Goal: Task Accomplishment & Management: Complete application form

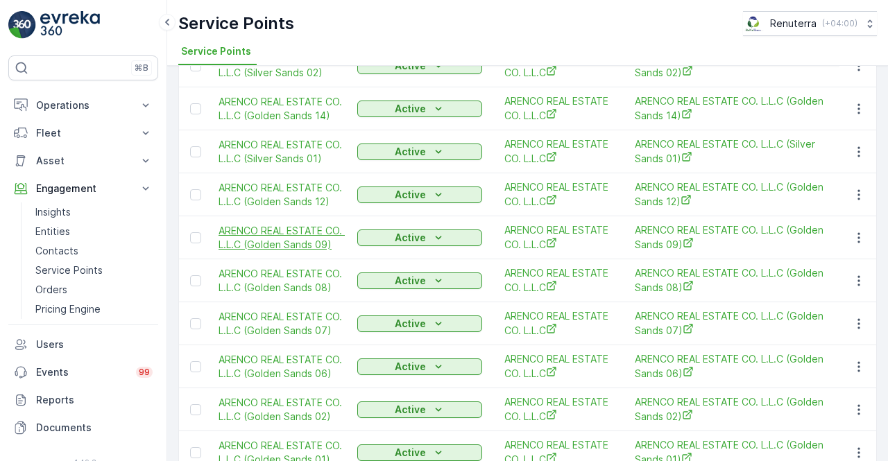
scroll to position [540, 0]
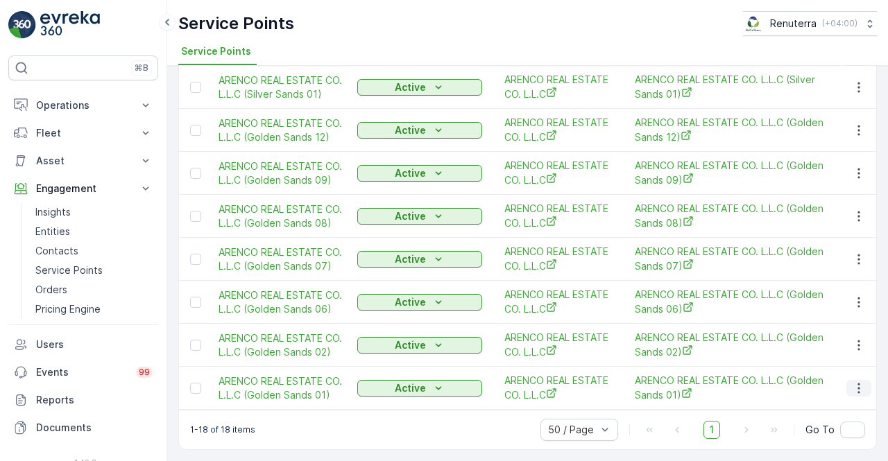
click at [862, 388] on button "button" at bounding box center [859, 388] width 25 height 17
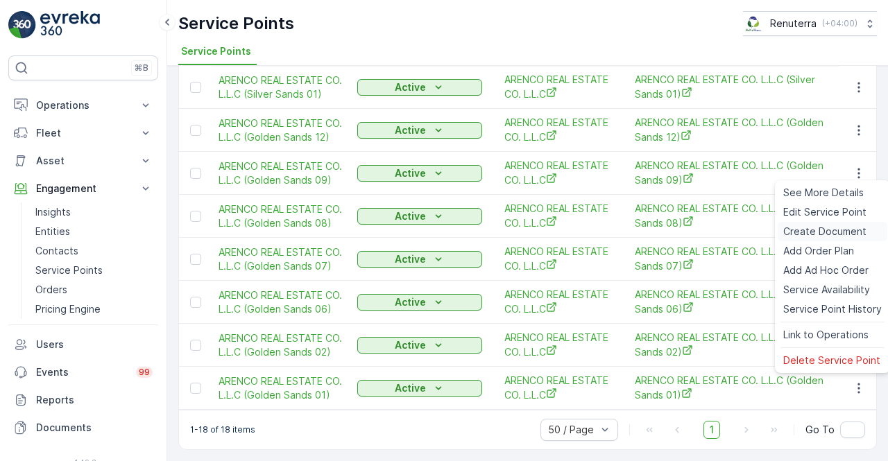
click at [812, 235] on span "Create Document" at bounding box center [824, 232] width 83 height 14
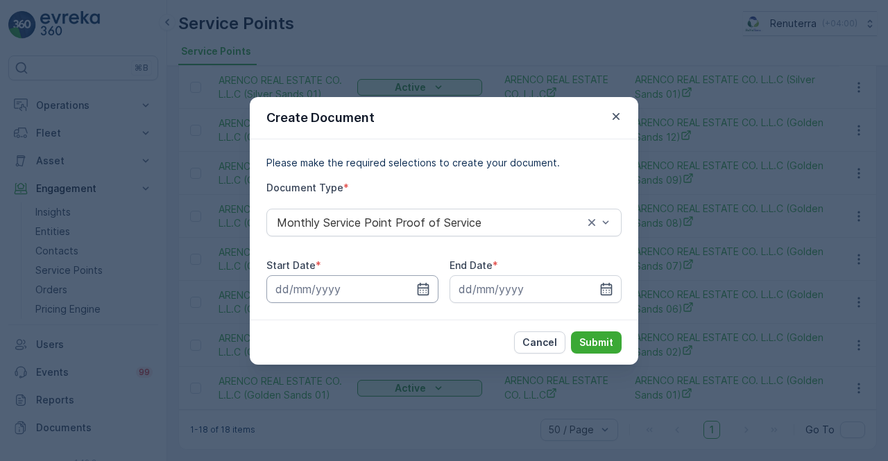
click at [410, 290] on input at bounding box center [352, 289] width 172 height 28
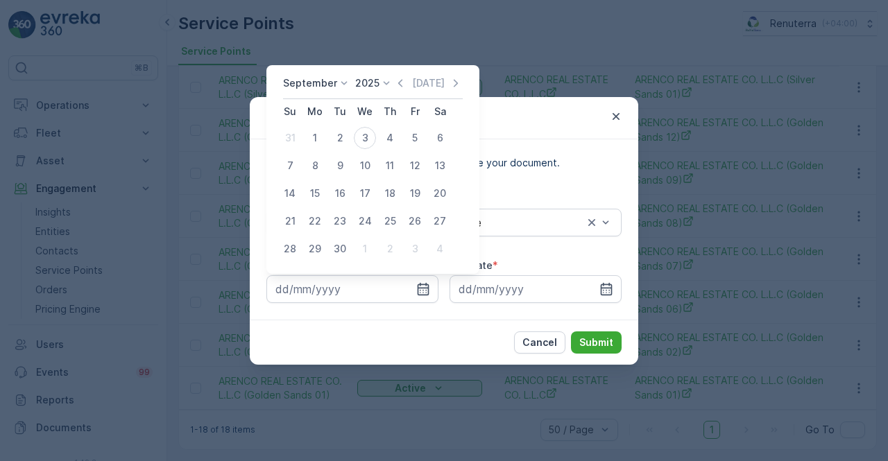
drag, startPoint x: 398, startPoint y: 82, endPoint x: 398, endPoint y: 90, distance: 7.6
click at [399, 81] on icon "button" at bounding box center [400, 83] width 14 height 14
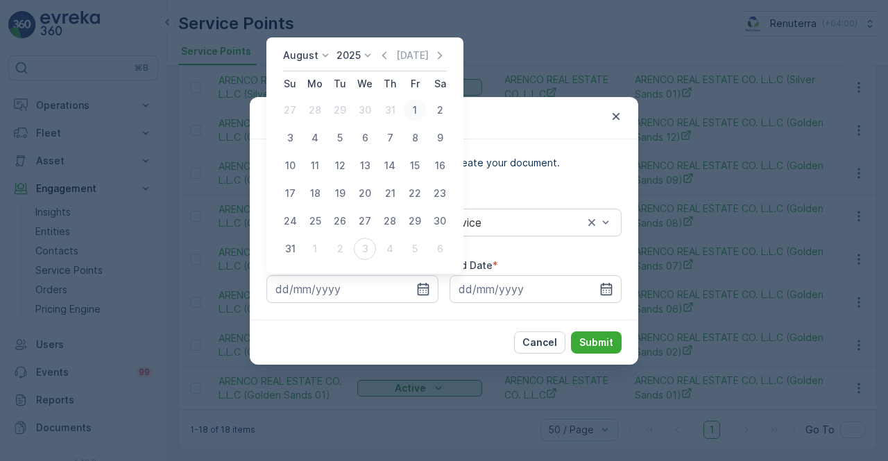
click at [411, 117] on div "1" at bounding box center [415, 110] width 22 height 22
type input "01.08.2025"
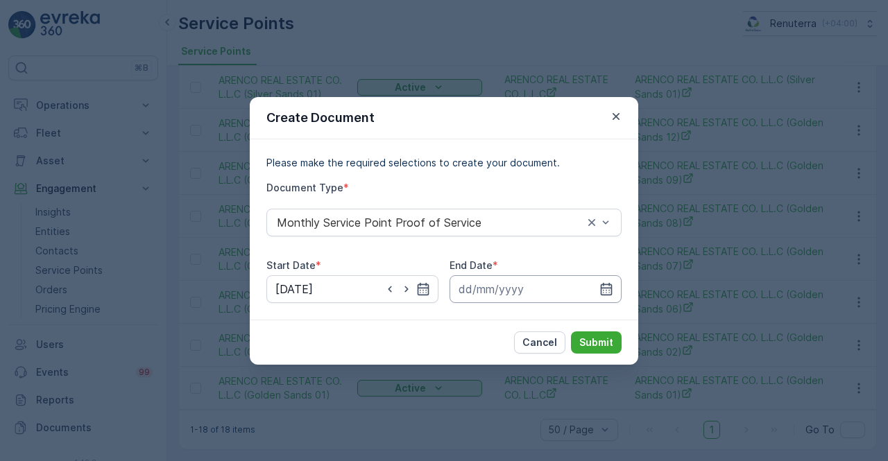
click at [595, 289] on input at bounding box center [536, 289] width 172 height 28
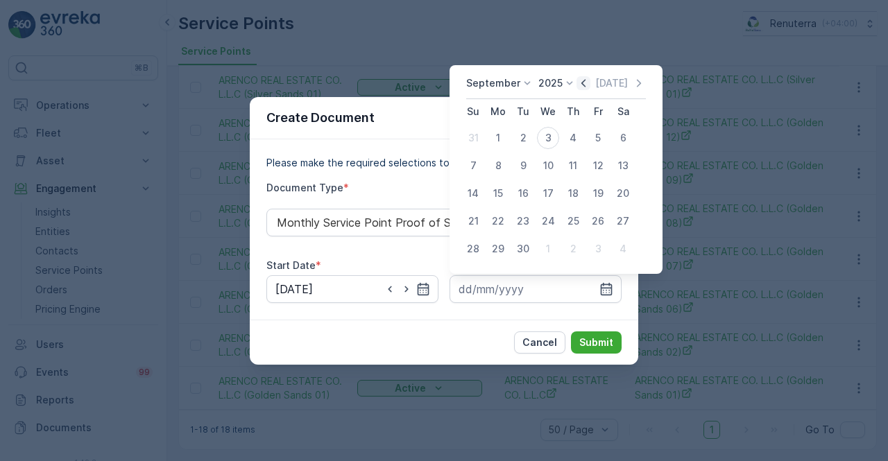
click at [582, 81] on icon "button" at bounding box center [584, 83] width 14 height 14
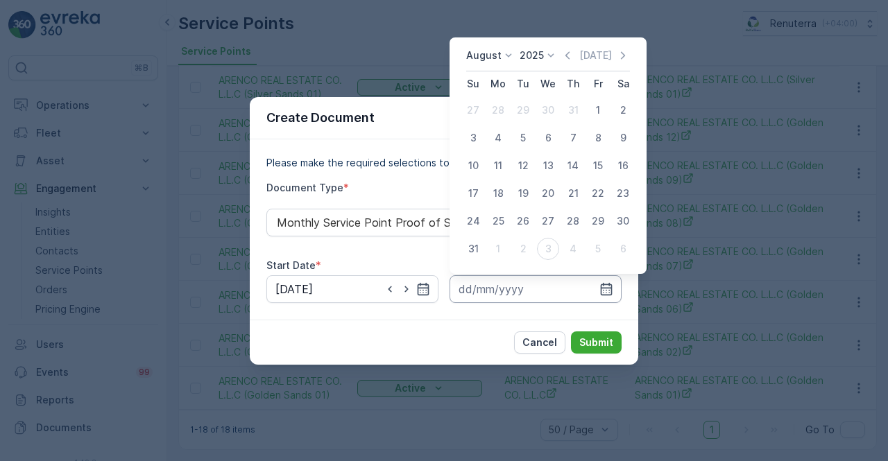
drag, startPoint x: 477, startPoint y: 248, endPoint x: 522, endPoint y: 294, distance: 64.3
click at [477, 250] on div "31" at bounding box center [473, 249] width 22 height 22
type input "31.08.2025"
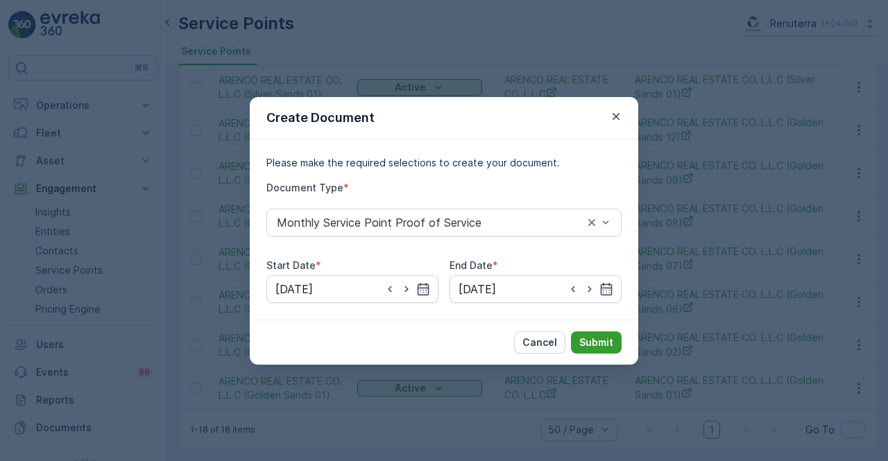
click at [593, 334] on button "Submit" at bounding box center [596, 343] width 51 height 22
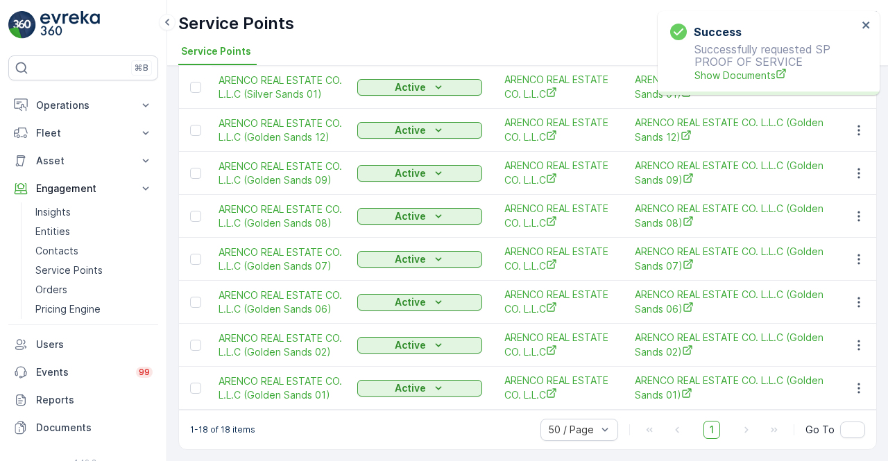
click at [744, 83] on div "Success Successfully requested SP PROOF OF SERVICE Show Documents" at bounding box center [764, 52] width 196 height 67
click at [744, 80] on span "Show Documents" at bounding box center [776, 75] width 163 height 15
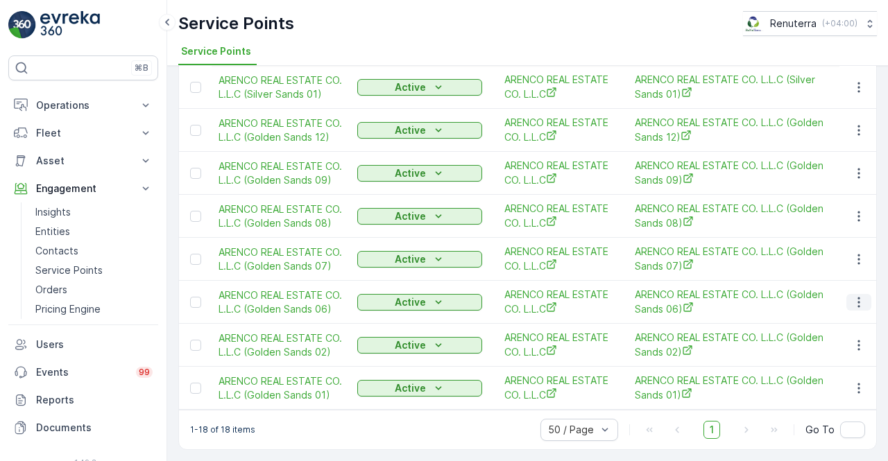
click at [864, 298] on button "button" at bounding box center [859, 302] width 25 height 17
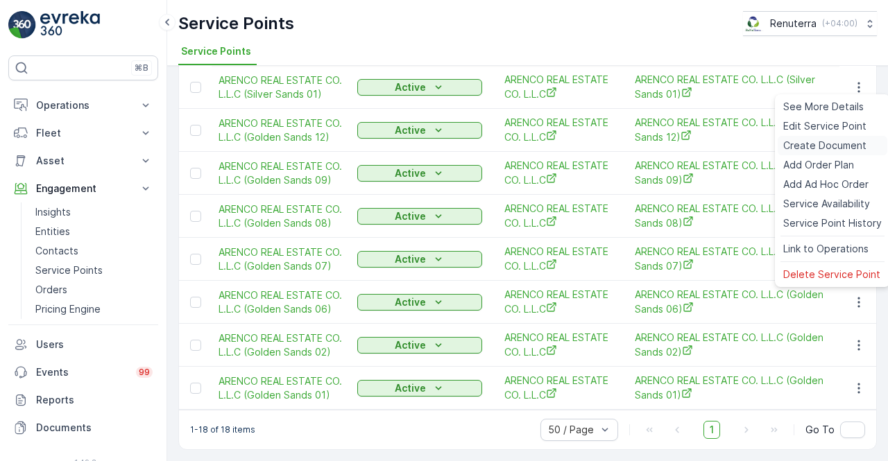
click at [804, 146] on span "Create Document" at bounding box center [824, 146] width 83 height 14
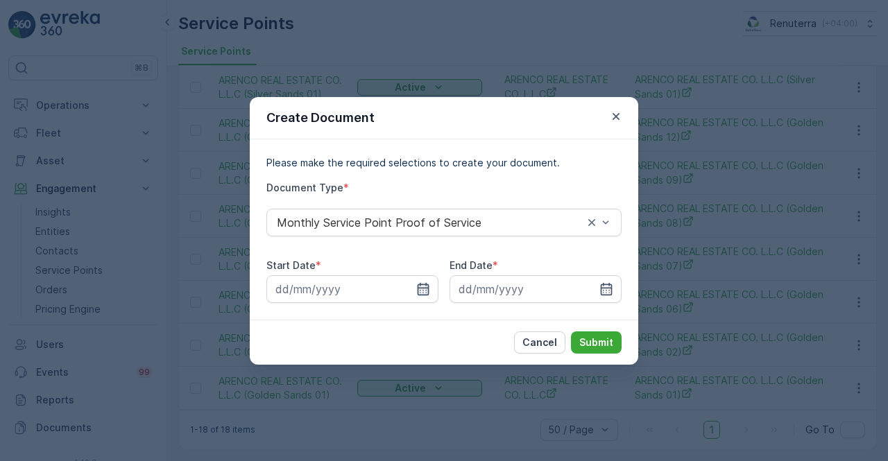
click at [427, 284] on icon "button" at bounding box center [424, 288] width 12 height 12
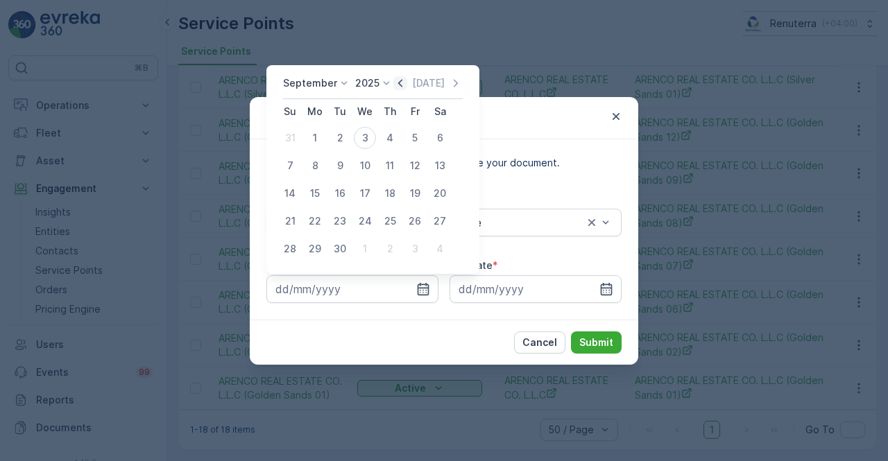
click at [398, 83] on icon "button" at bounding box center [400, 83] width 4 height 8
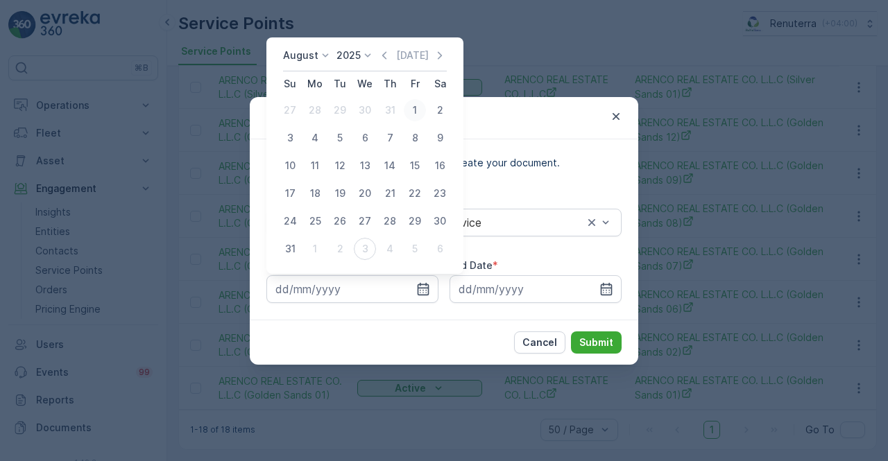
click at [409, 110] on div "1" at bounding box center [415, 110] width 22 height 22
type input "01.08.2025"
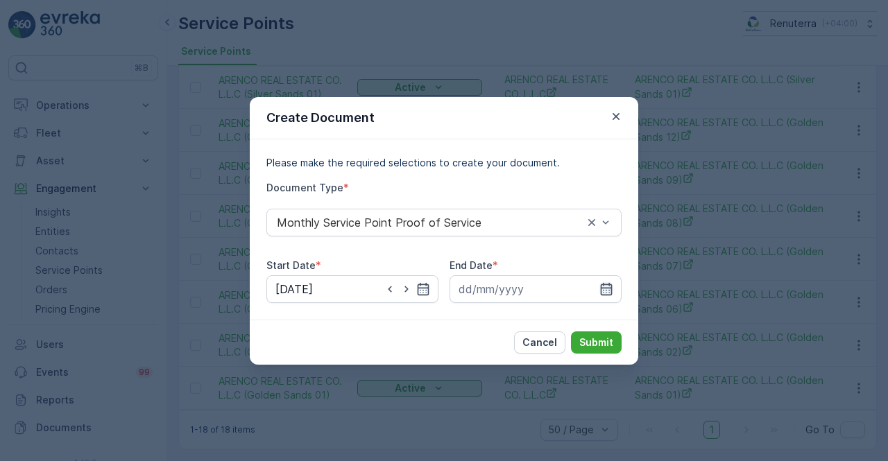
click at [613, 287] on input at bounding box center [536, 289] width 172 height 28
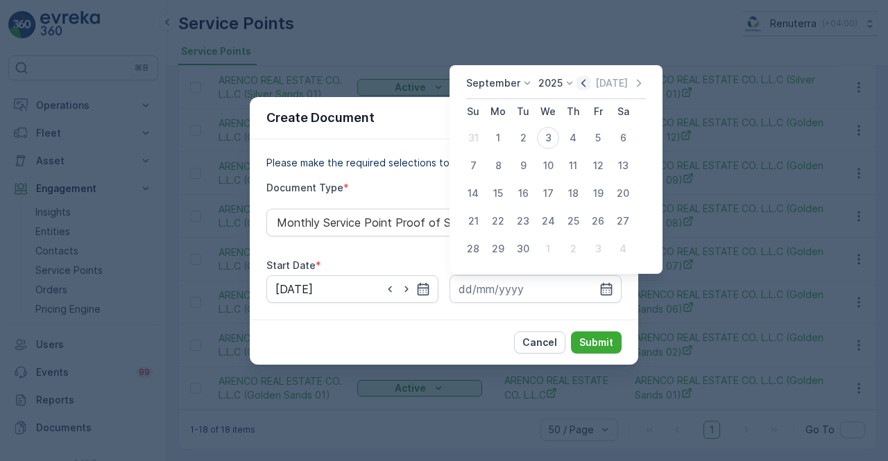
click at [581, 90] on icon "button" at bounding box center [584, 83] width 14 height 14
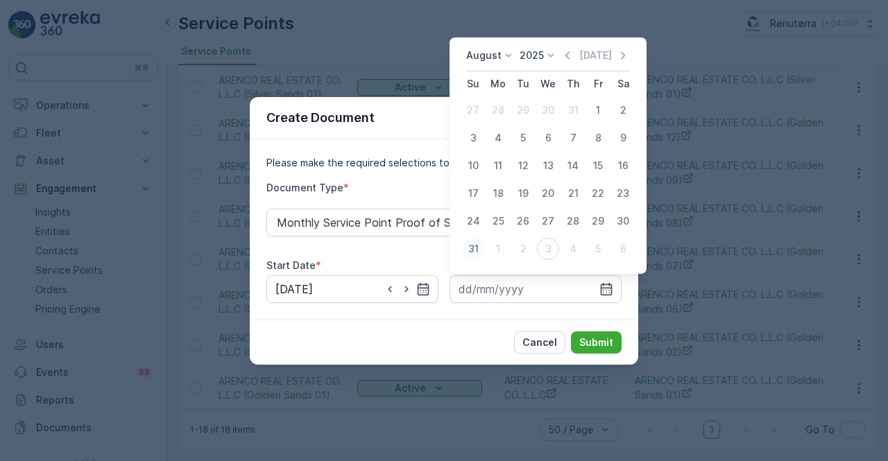
click at [465, 246] on div "31" at bounding box center [473, 249] width 22 height 22
type input "31.08.2025"
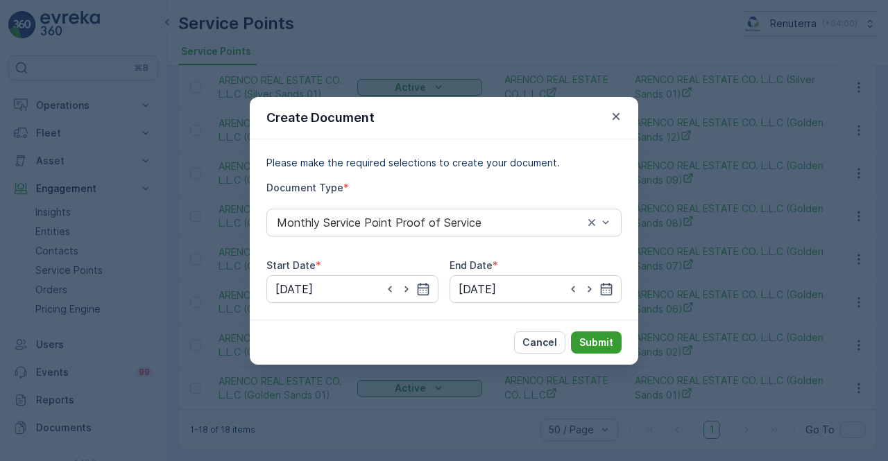
click at [610, 350] on button "Submit" at bounding box center [596, 343] width 51 height 22
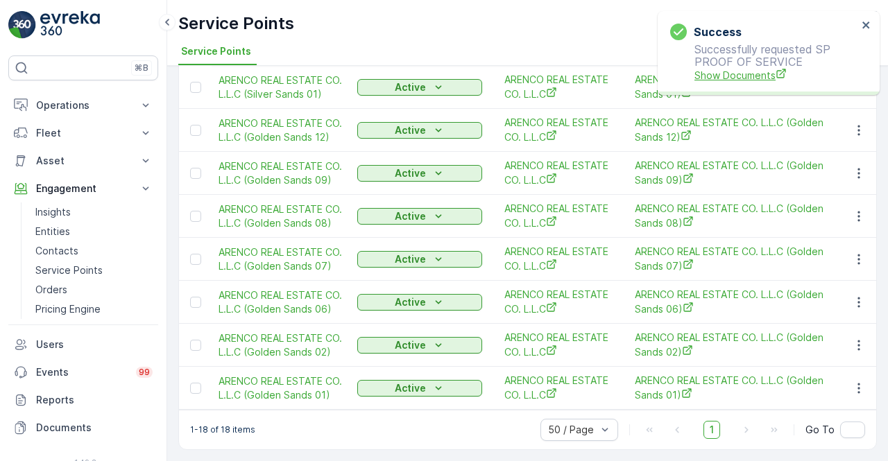
click at [777, 73] on icon "Show Documents" at bounding box center [781, 73] width 11 height 11
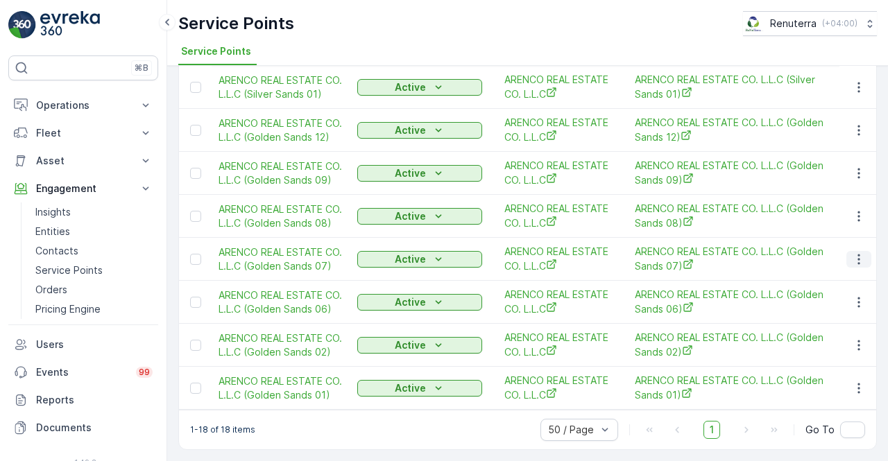
click at [849, 251] on button "button" at bounding box center [859, 259] width 25 height 17
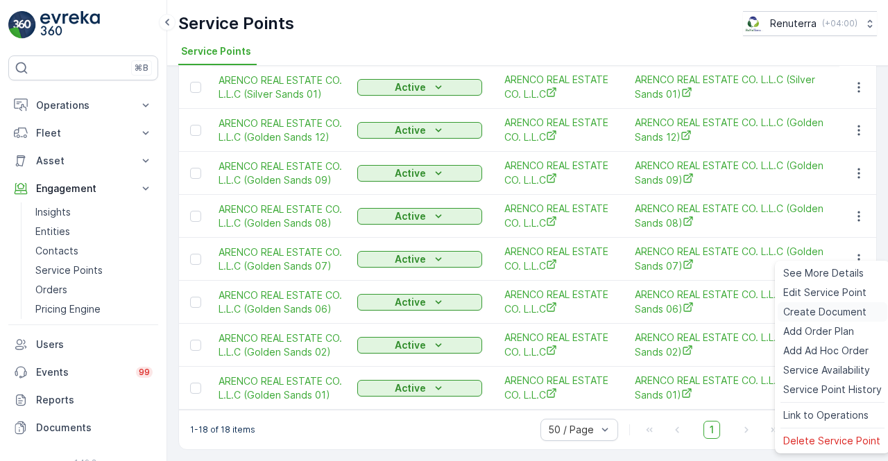
click at [799, 311] on span "Create Document" at bounding box center [824, 312] width 83 height 14
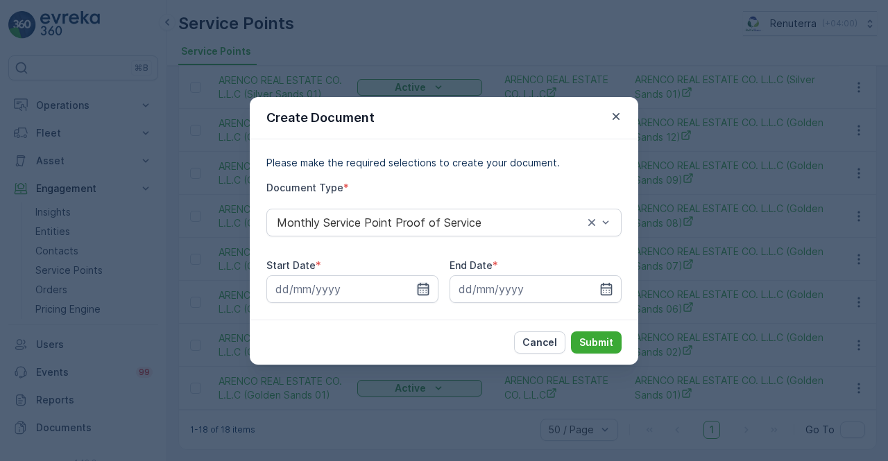
click at [428, 292] on icon "button" at bounding box center [424, 288] width 12 height 12
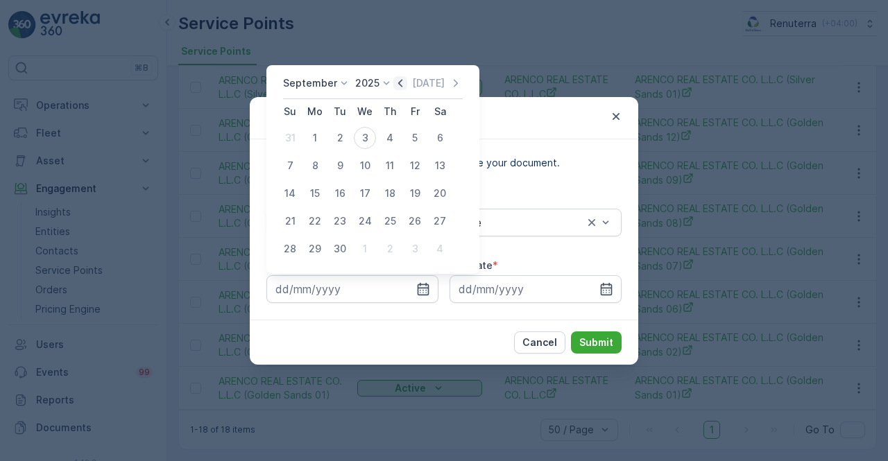
click at [401, 88] on icon "button" at bounding box center [400, 83] width 14 height 14
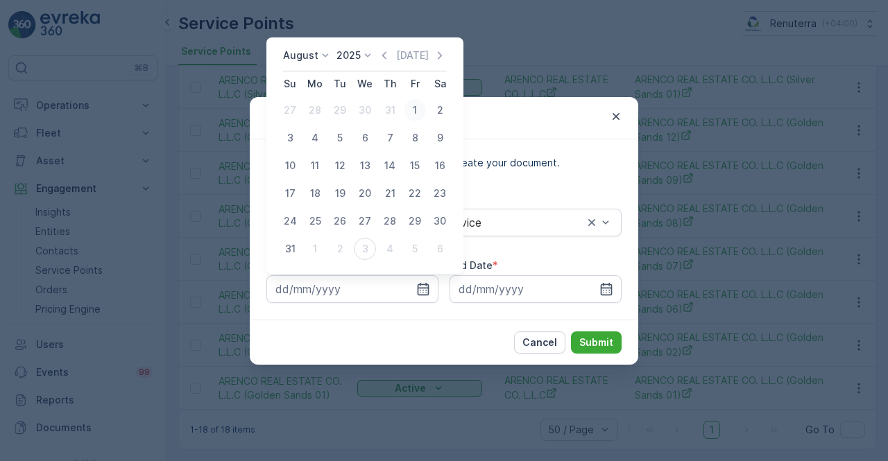
click at [418, 110] on div "1" at bounding box center [415, 110] width 22 height 22
type input "01.08.2025"
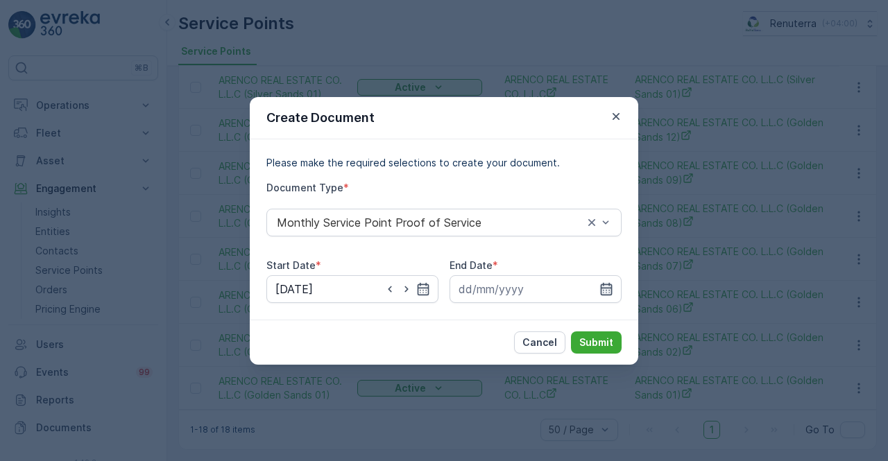
click at [610, 286] on icon "button" at bounding box center [607, 289] width 14 height 14
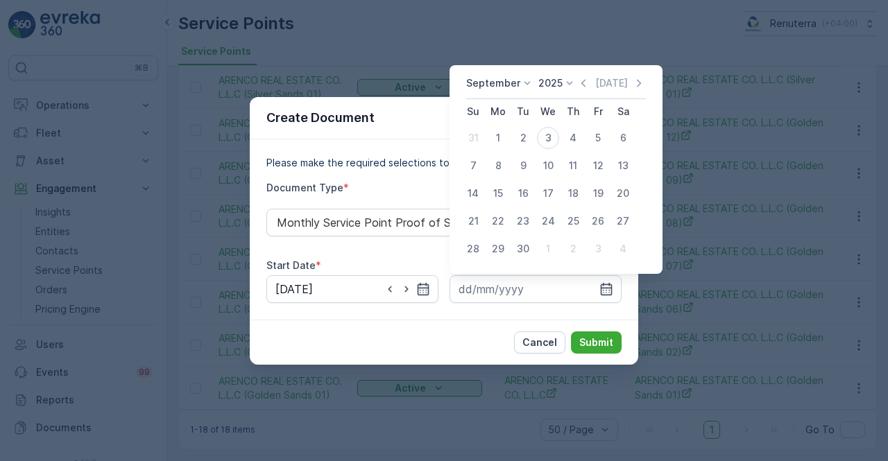
click at [584, 91] on div "September 2025 Today" at bounding box center [556, 87] width 180 height 23
click at [581, 84] on icon "button" at bounding box center [583, 83] width 4 height 8
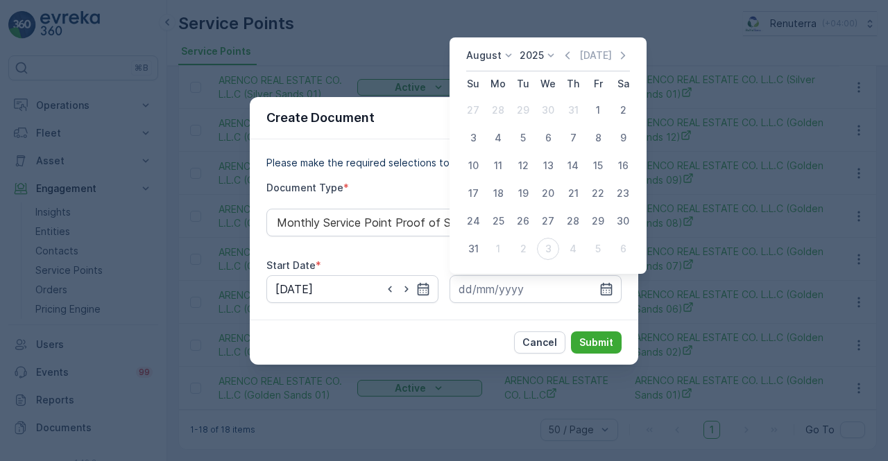
click at [473, 248] on div "31" at bounding box center [473, 249] width 22 height 22
type input "31.08.2025"
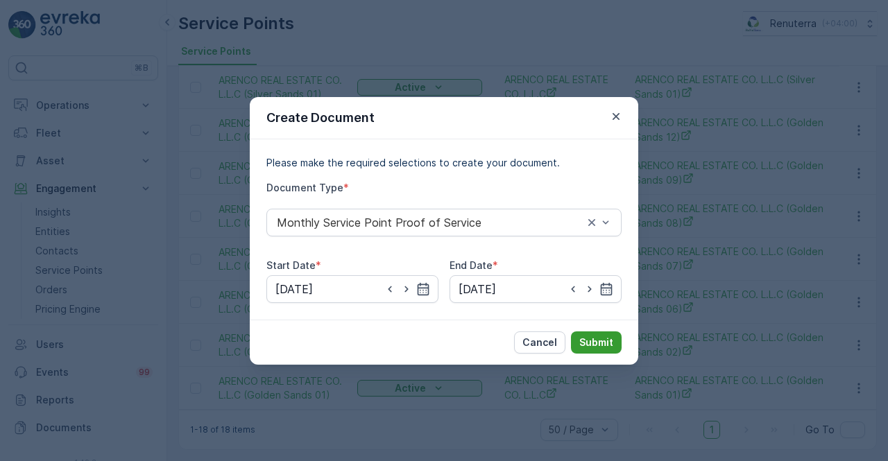
click at [596, 341] on p "Submit" at bounding box center [596, 343] width 34 height 14
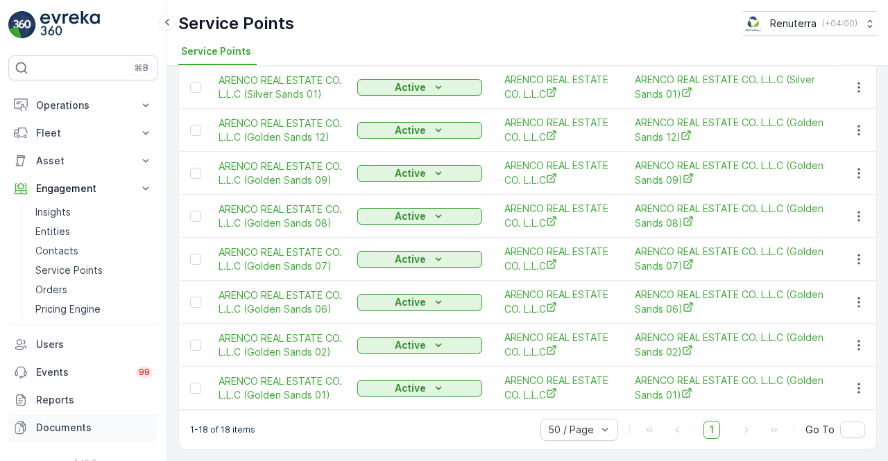
click at [65, 422] on p "Documents" at bounding box center [94, 428] width 117 height 14
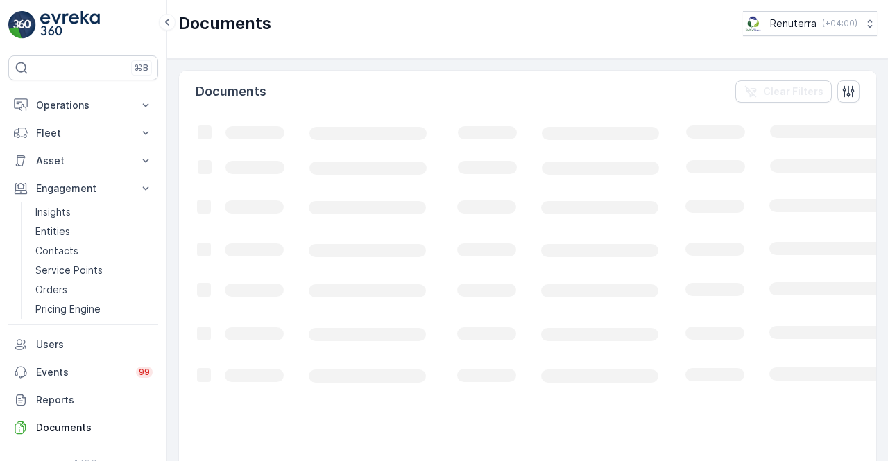
scroll to position [47, 0]
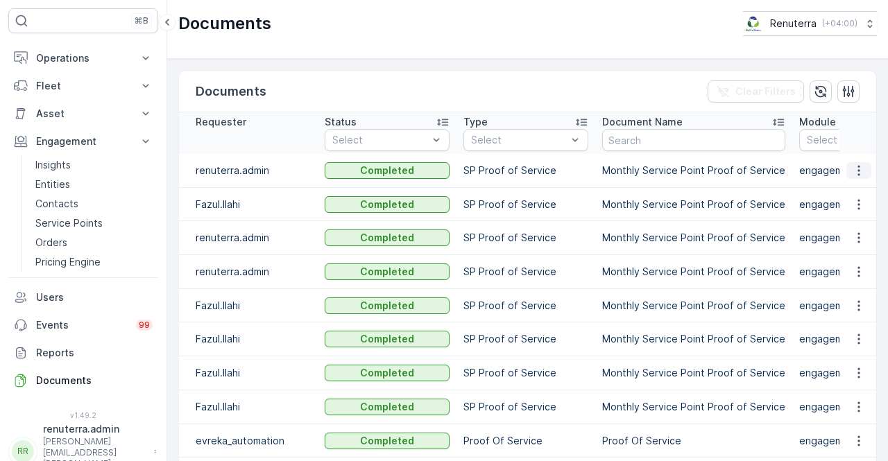
drag, startPoint x: 858, startPoint y: 169, endPoint x: 856, endPoint y: 177, distance: 8.6
click at [859, 170] on icon "button" at bounding box center [859, 171] width 14 height 14
click at [843, 191] on span "See Details" at bounding box center [854, 190] width 53 height 14
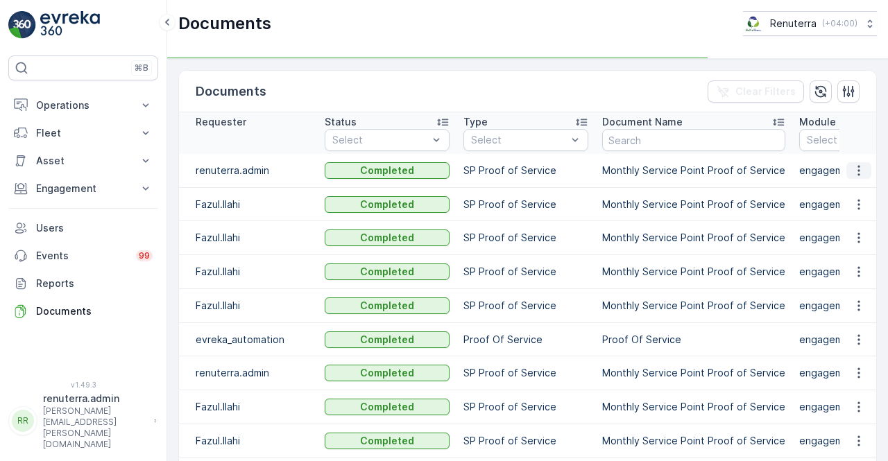
click at [860, 168] on icon "button" at bounding box center [859, 171] width 14 height 14
click at [853, 169] on icon "button" at bounding box center [859, 171] width 14 height 14
click at [859, 193] on span "See Details" at bounding box center [854, 190] width 53 height 14
click at [853, 171] on icon "button" at bounding box center [859, 171] width 14 height 14
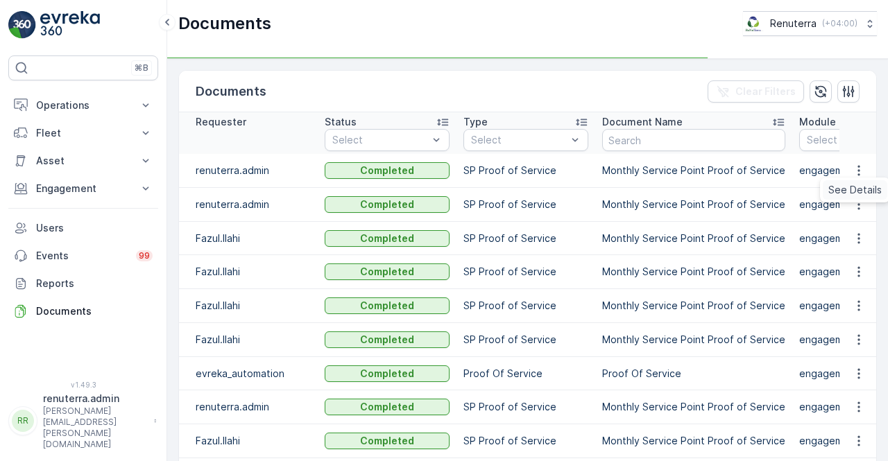
click at [856, 183] on td at bounding box center [858, 171] width 37 height 34
click at [862, 166] on icon "button" at bounding box center [859, 171] width 14 height 14
click at [858, 184] on span "See Details" at bounding box center [854, 190] width 53 height 14
